Goal: Transaction & Acquisition: Obtain resource

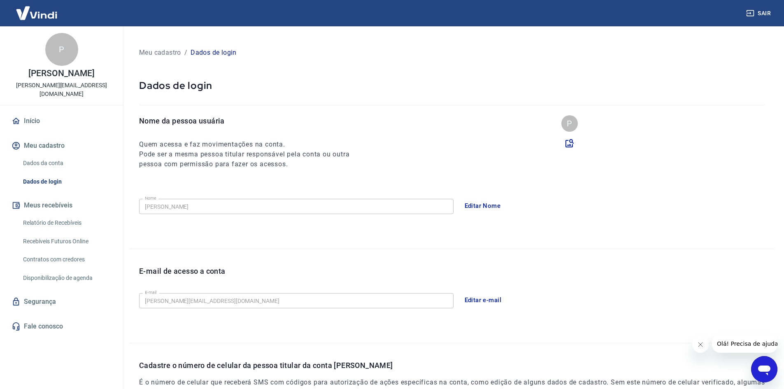
click at [43, 198] on button "Meus recebíveis" at bounding box center [61, 205] width 103 height 18
click at [48, 214] on link "Relatório de Recebíveis" at bounding box center [66, 222] width 93 height 17
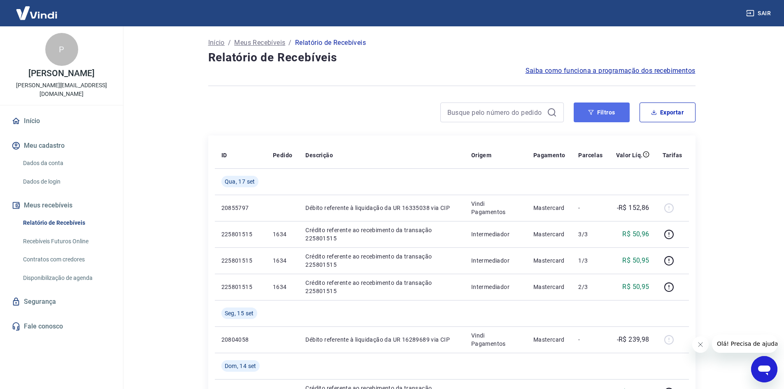
click at [617, 106] on button "Filtros" at bounding box center [602, 112] width 56 height 20
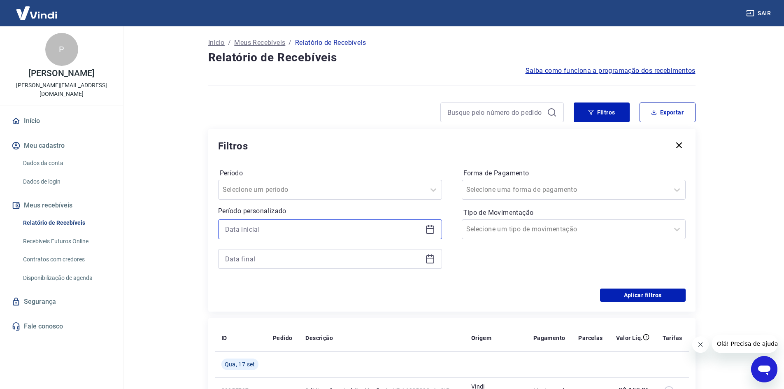
click at [267, 228] on input at bounding box center [323, 229] width 197 height 12
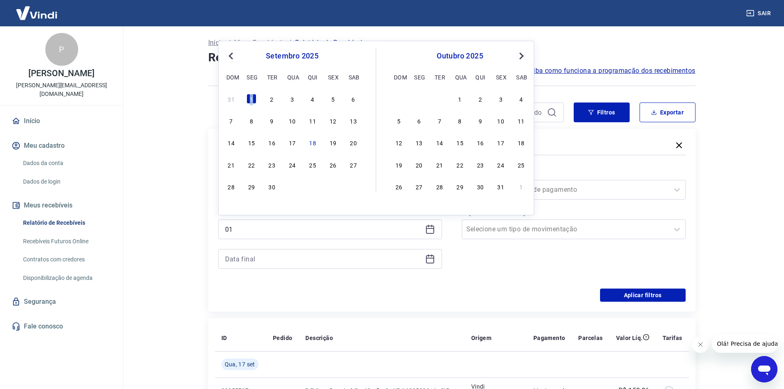
click at [252, 97] on div "1" at bounding box center [251, 99] width 10 height 10
type input "[DATE]"
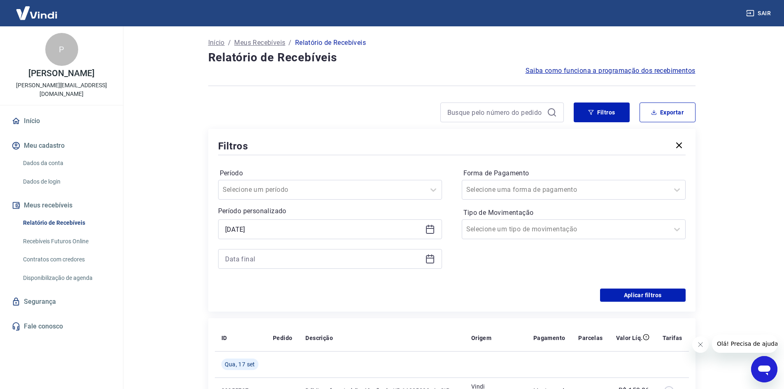
click at [430, 256] on icon at bounding box center [430, 259] width 10 height 10
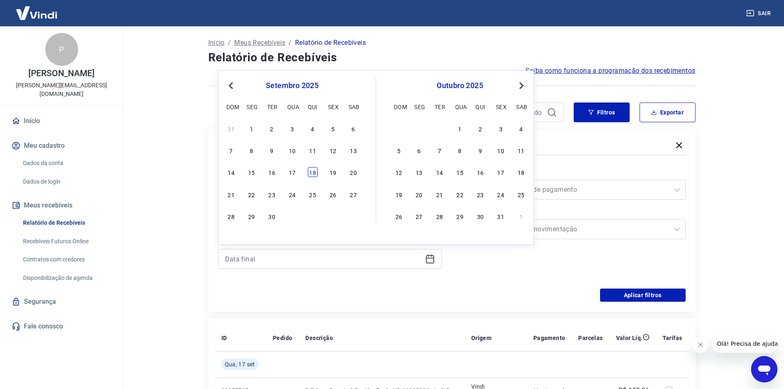
click at [315, 174] on div "18" at bounding box center [313, 172] width 10 height 10
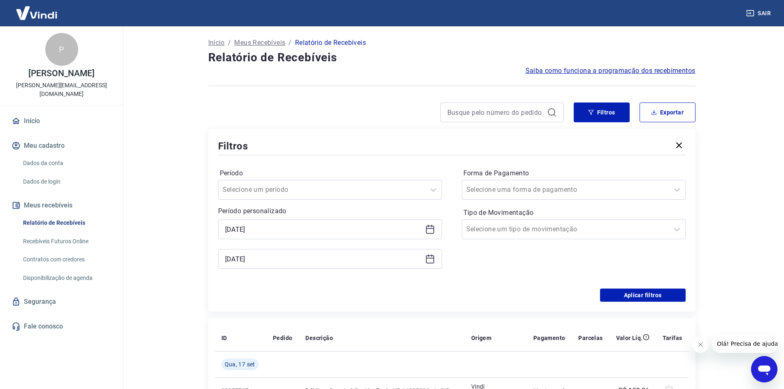
type input "[DATE]"
click at [630, 294] on button "Aplicar filtros" at bounding box center [643, 294] width 86 height 13
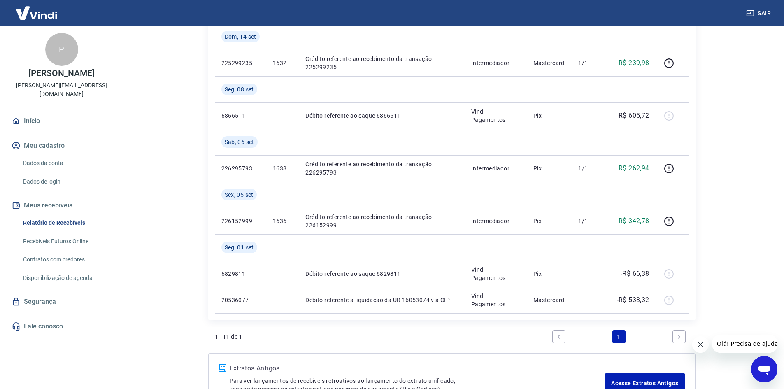
scroll to position [41, 0]
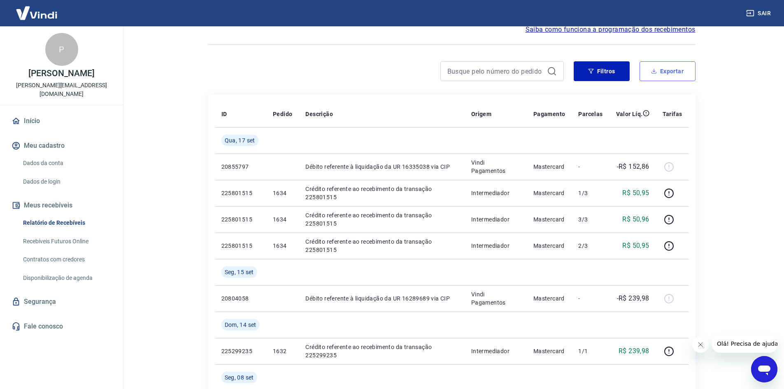
click at [670, 71] on button "Exportar" at bounding box center [667, 71] width 56 height 20
type input "[DATE]"
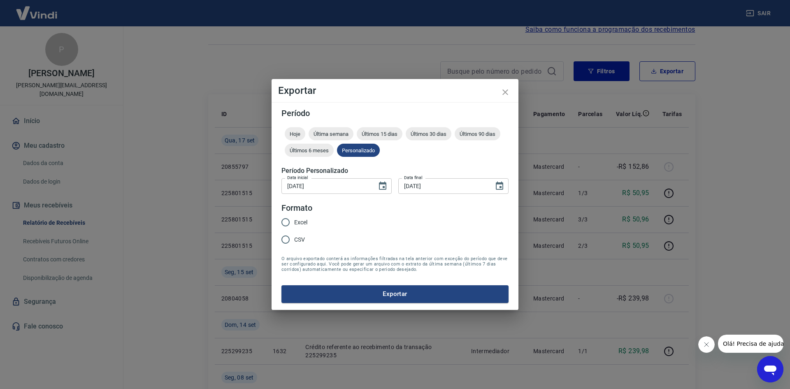
click at [298, 224] on span "Excel" at bounding box center [300, 222] width 13 height 9
click at [294, 224] on input "Excel" at bounding box center [285, 222] width 17 height 17
radio input "true"
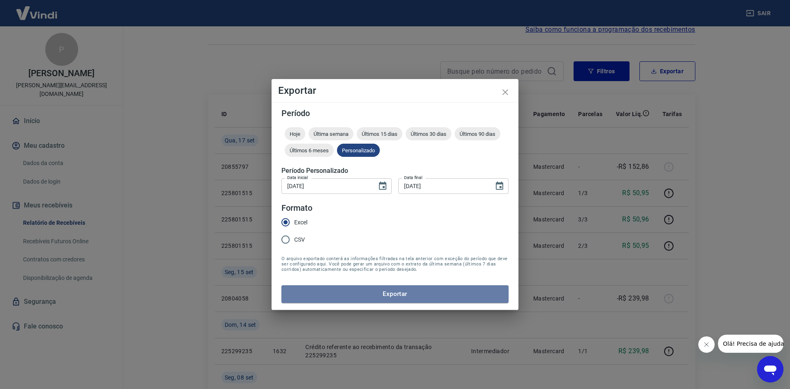
click at [364, 294] on button "Exportar" at bounding box center [394, 293] width 227 height 17
